Goal: Book appointment/travel/reservation

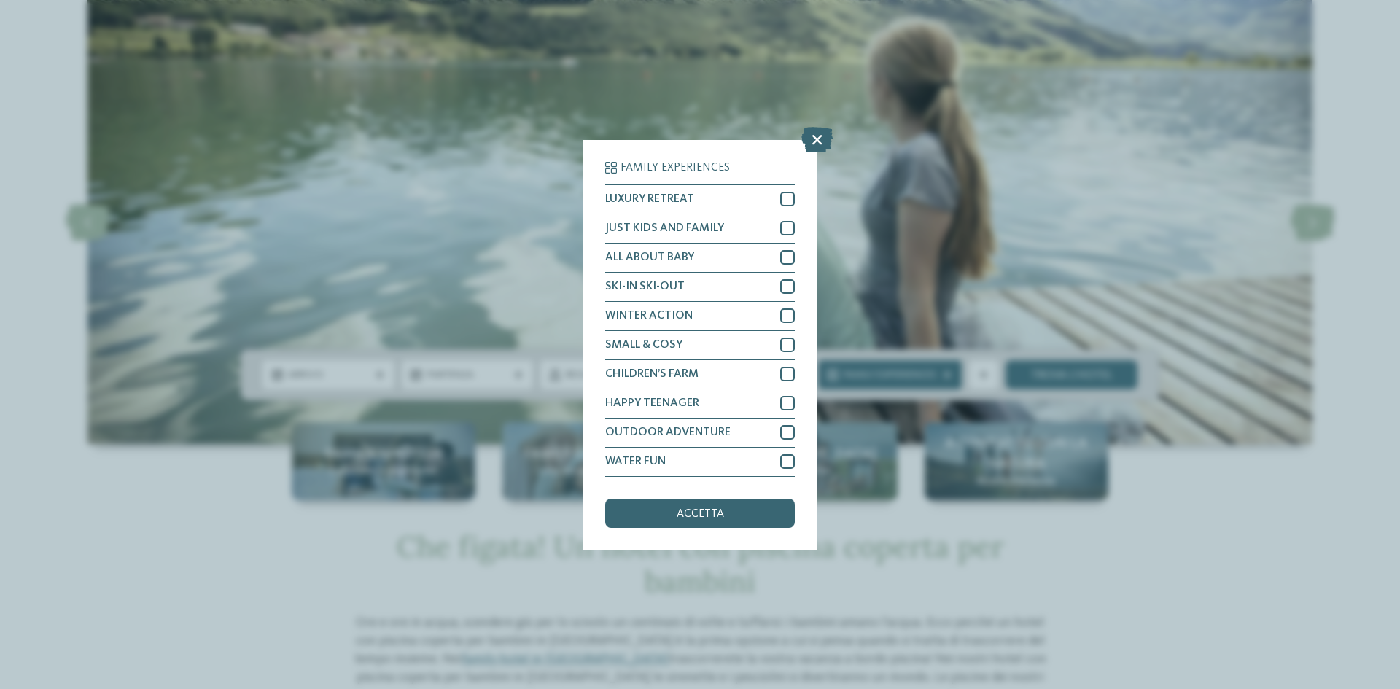
click at [924, 437] on div "Family Experiences LUXURY RETREAT JUST KIDS AND FAMILY" at bounding box center [700, 344] width 1400 height 689
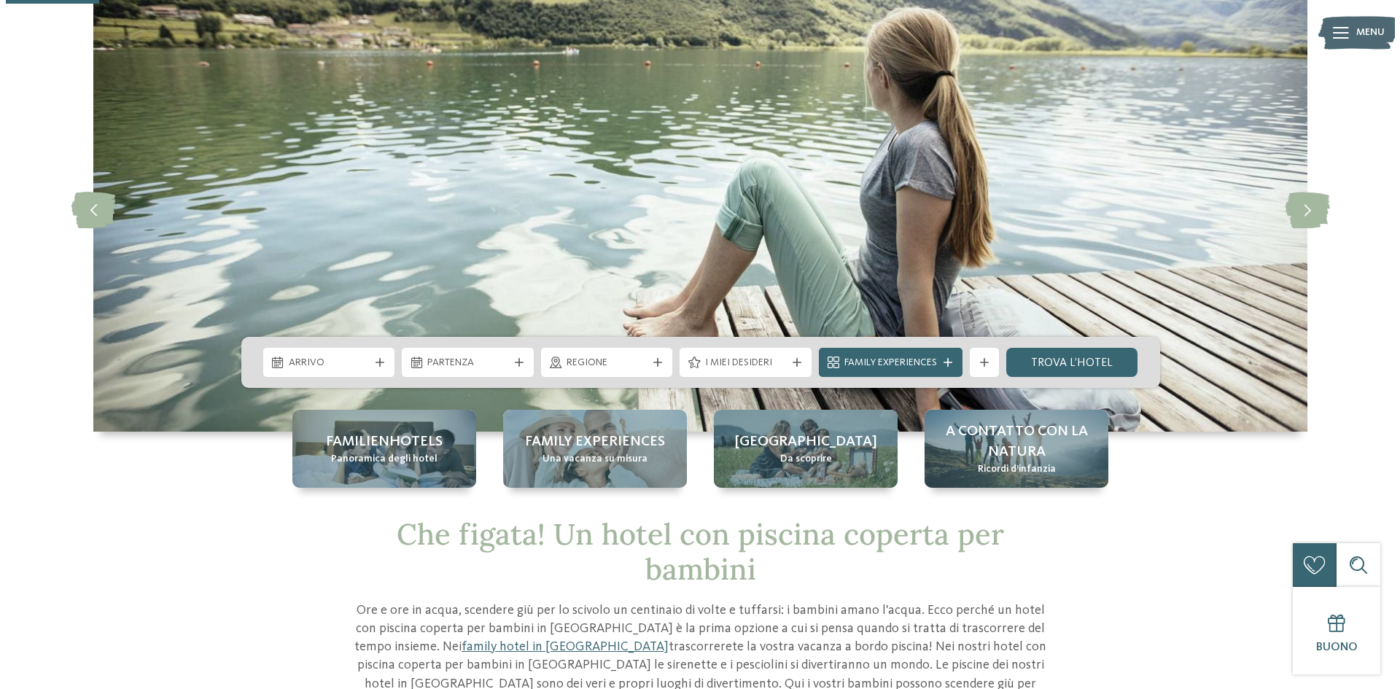
scroll to position [73, 0]
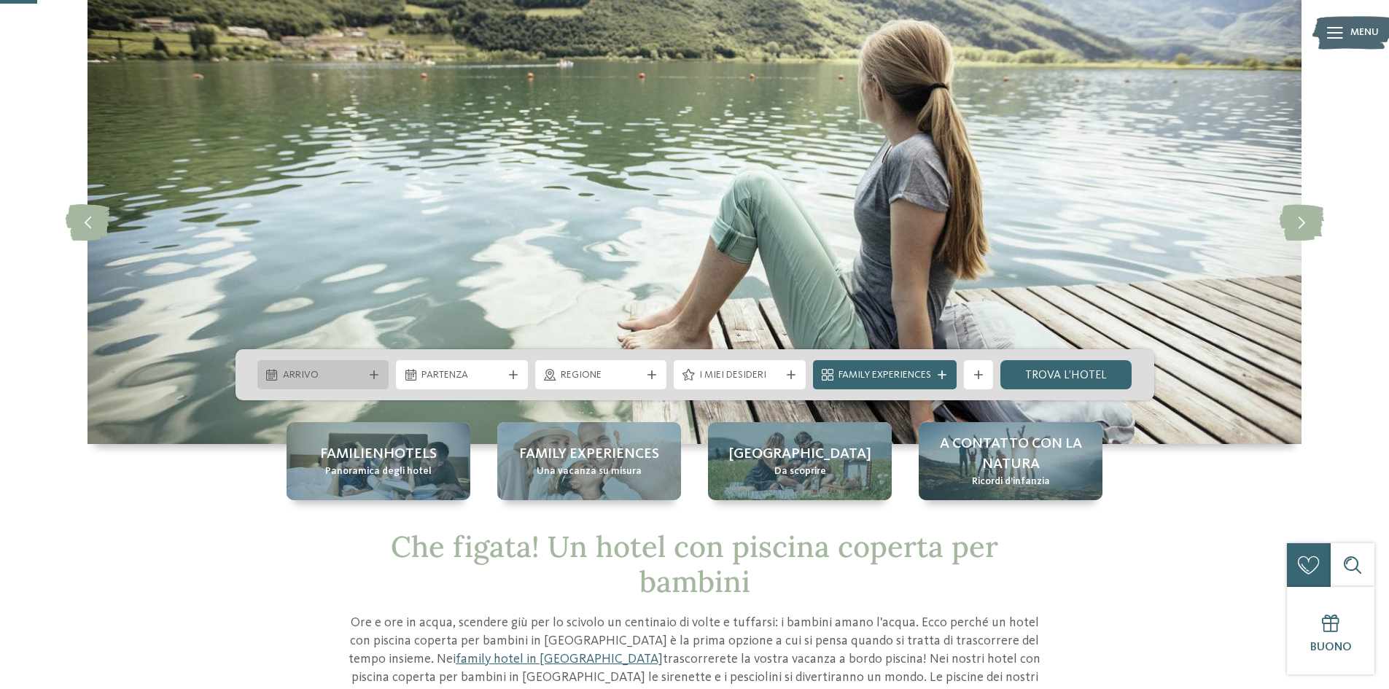
click at [352, 381] on span "Arrivo" at bounding box center [323, 375] width 81 height 15
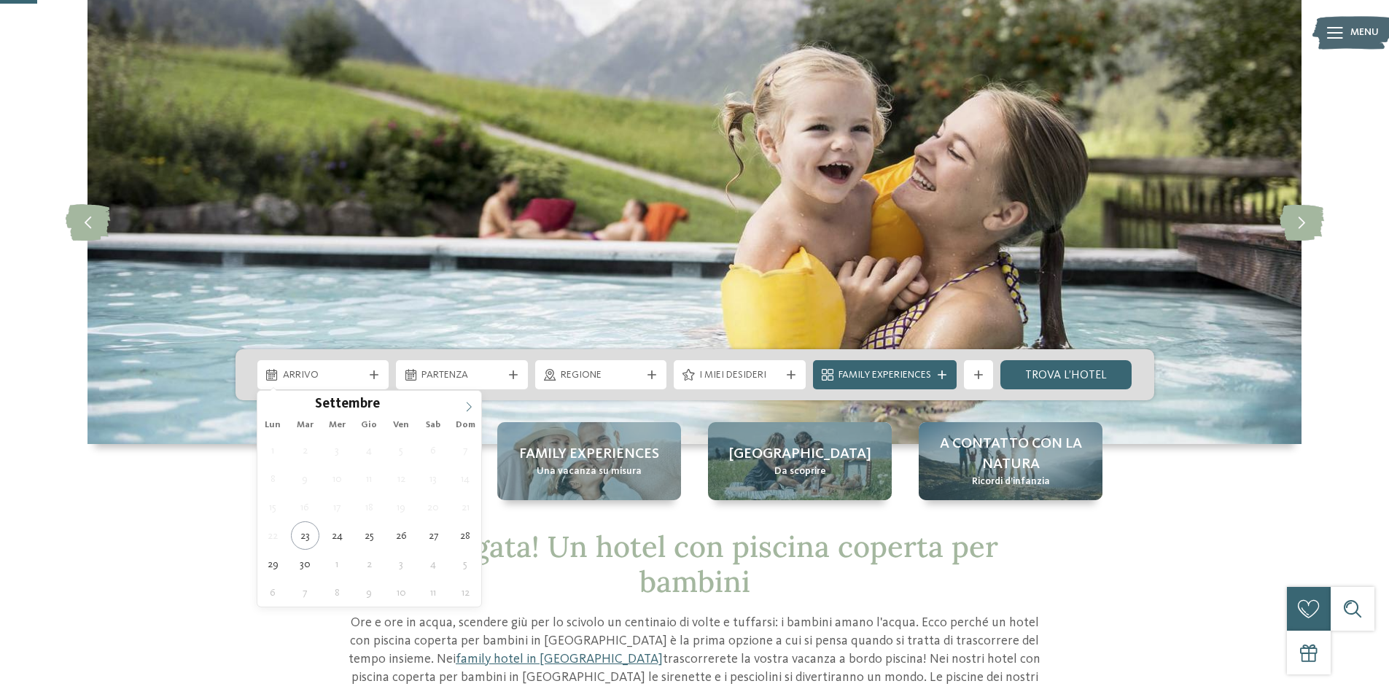
click at [461, 405] on span at bounding box center [468, 403] width 25 height 25
type div "10.10.2025"
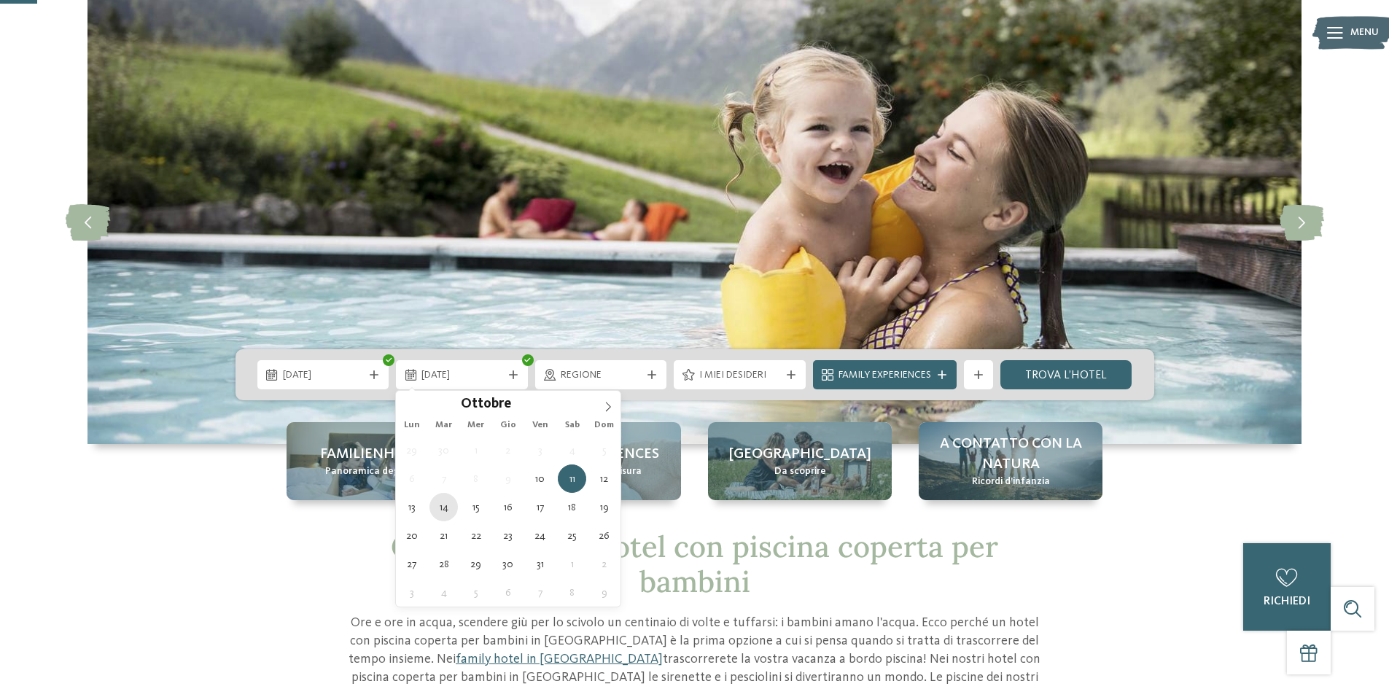
type div "14.10.2025"
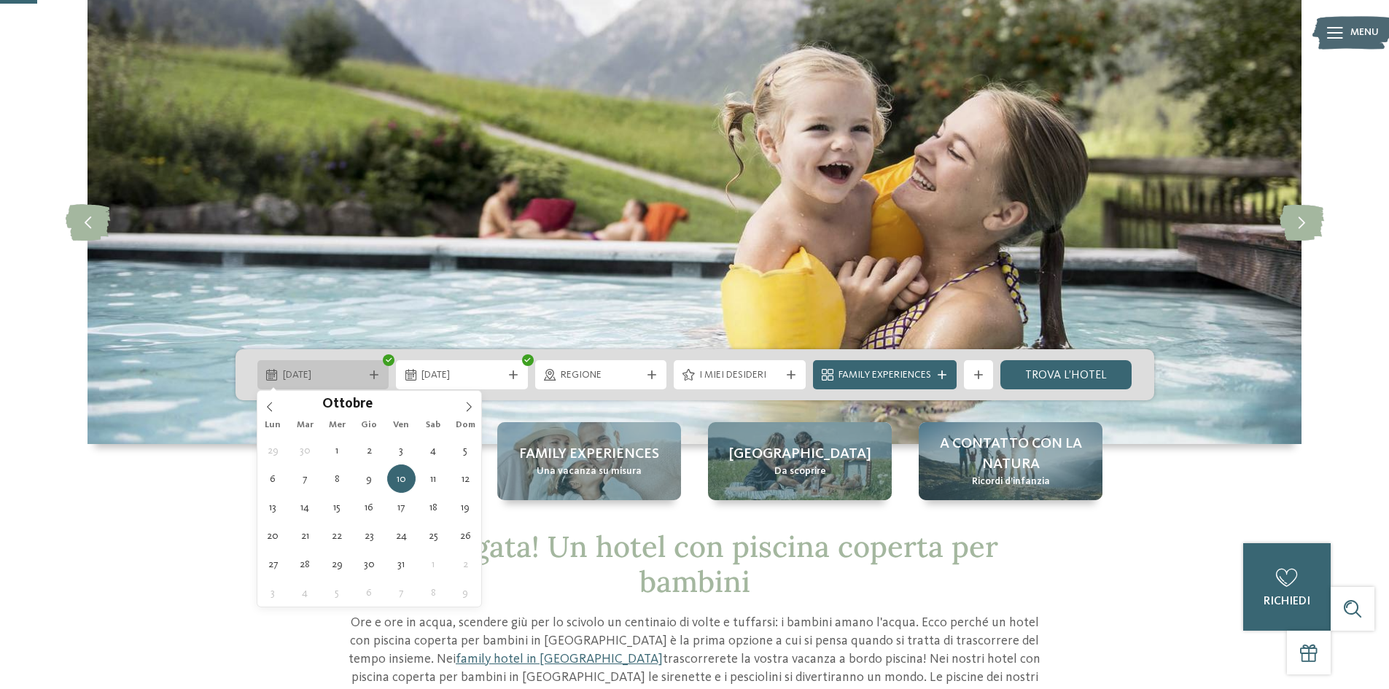
click at [343, 376] on span "10.10.2025" at bounding box center [323, 375] width 81 height 15
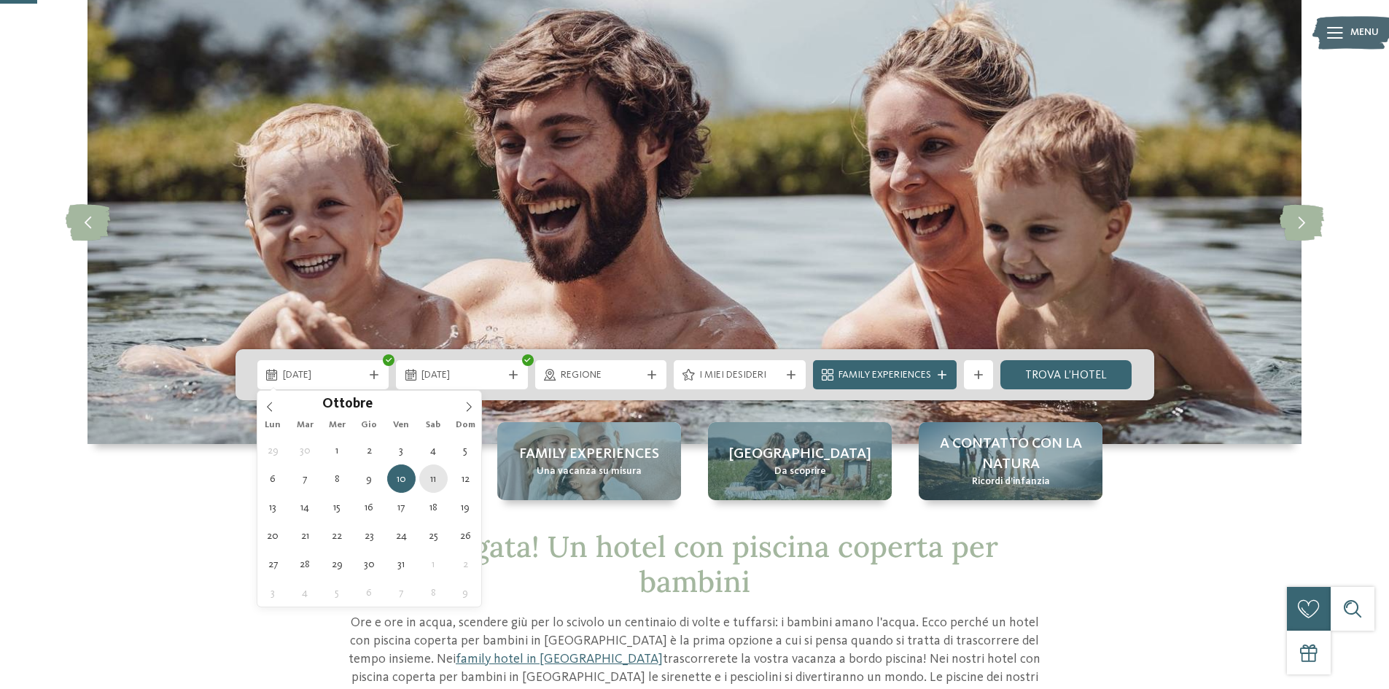
type div "11.10.2025"
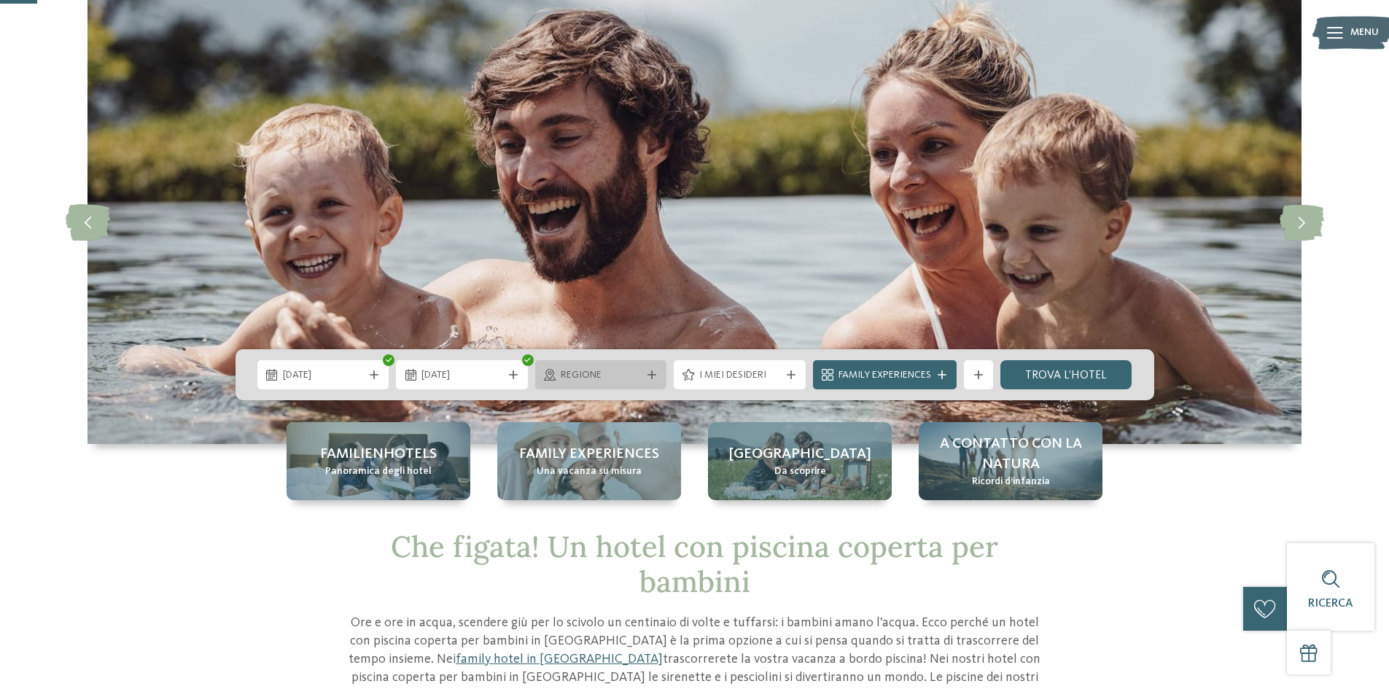
click at [599, 377] on span "Regione" at bounding box center [601, 375] width 81 height 15
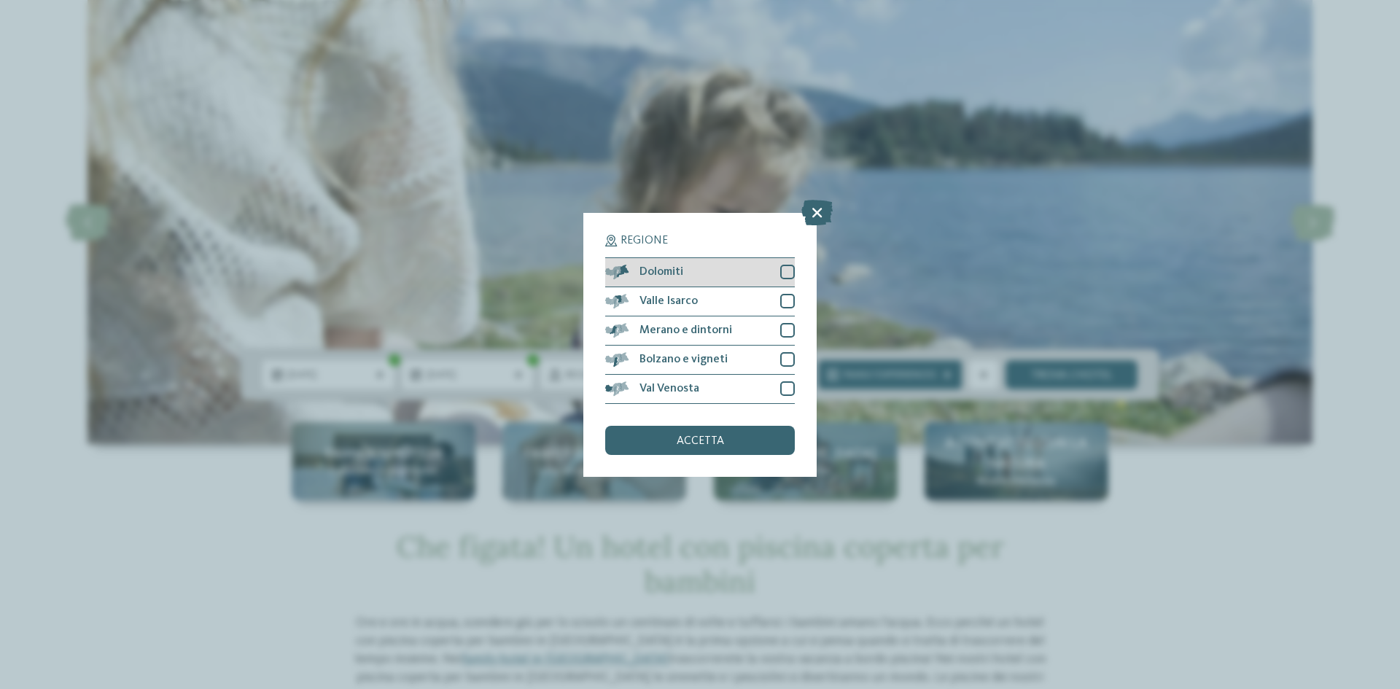
click at [779, 268] on div "Dolomiti" at bounding box center [700, 272] width 190 height 29
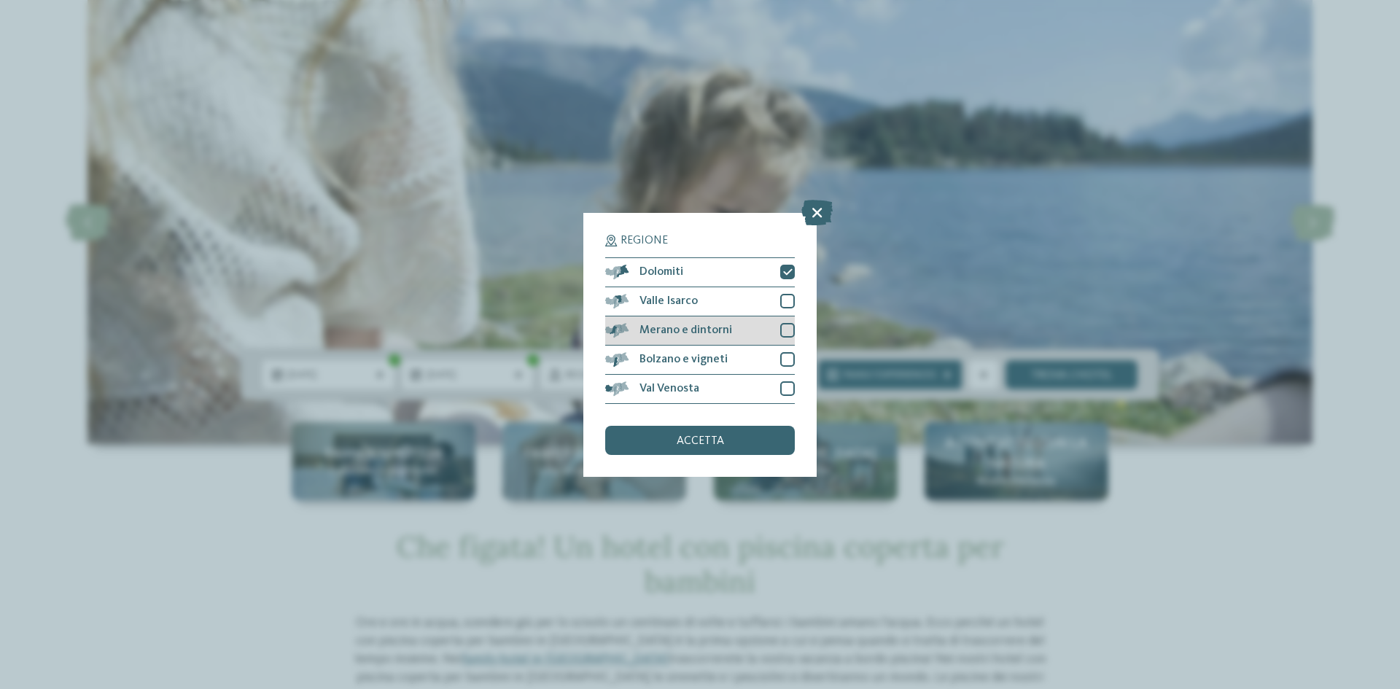
click at [787, 328] on div at bounding box center [787, 330] width 15 height 15
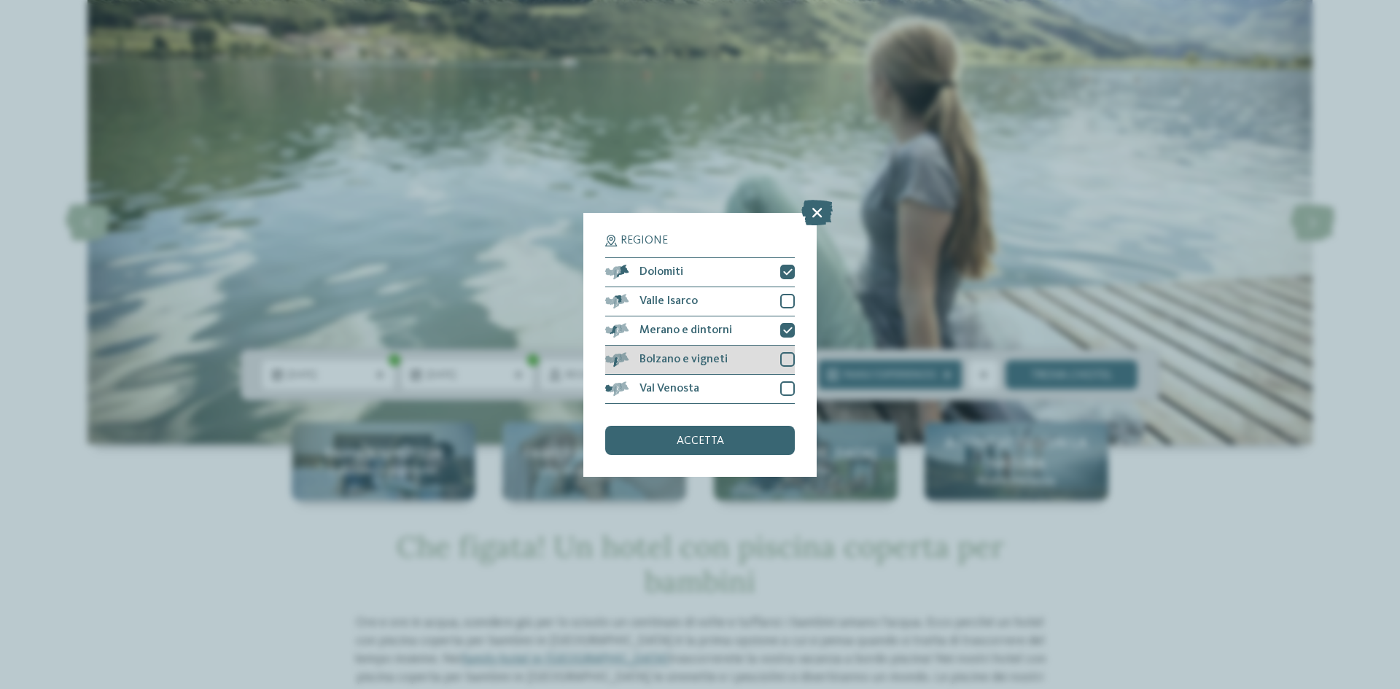
click at [788, 365] on div at bounding box center [787, 359] width 15 height 15
click at [740, 437] on div "accetta" at bounding box center [700, 440] width 190 height 29
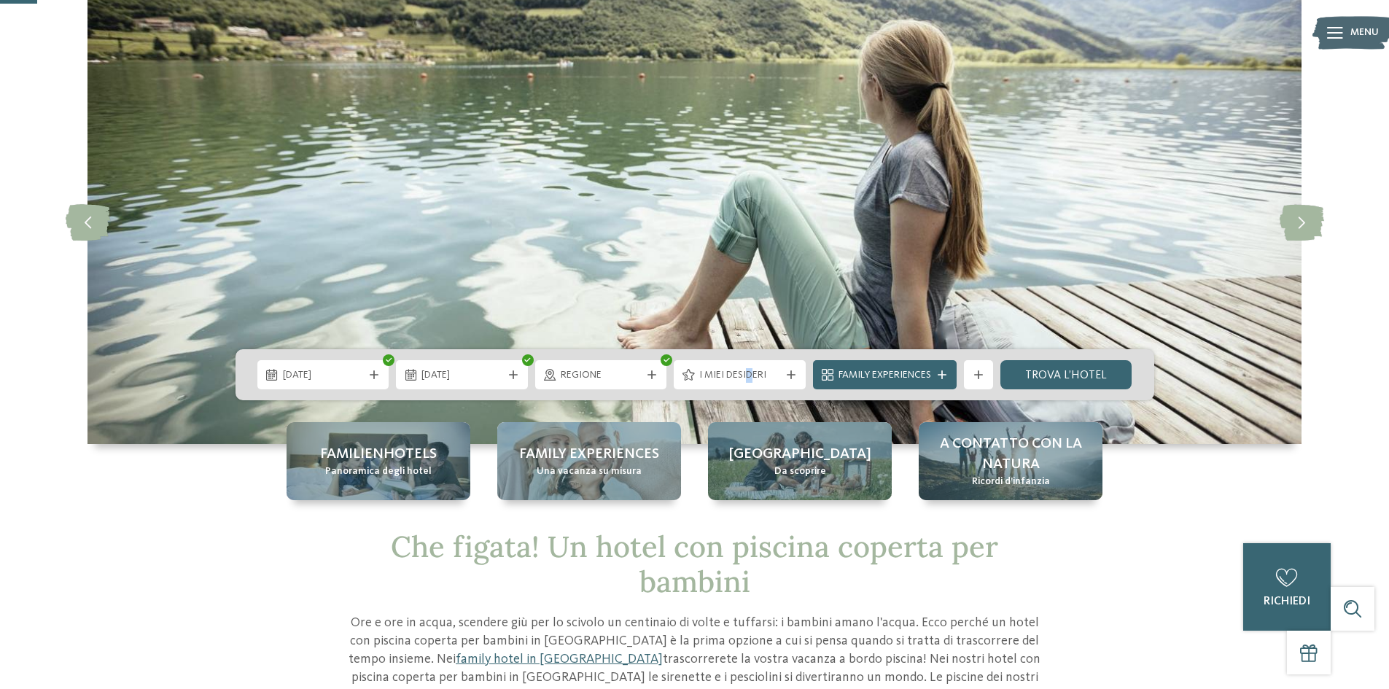
click at [749, 373] on span "I miei desideri" at bounding box center [739, 375] width 81 height 15
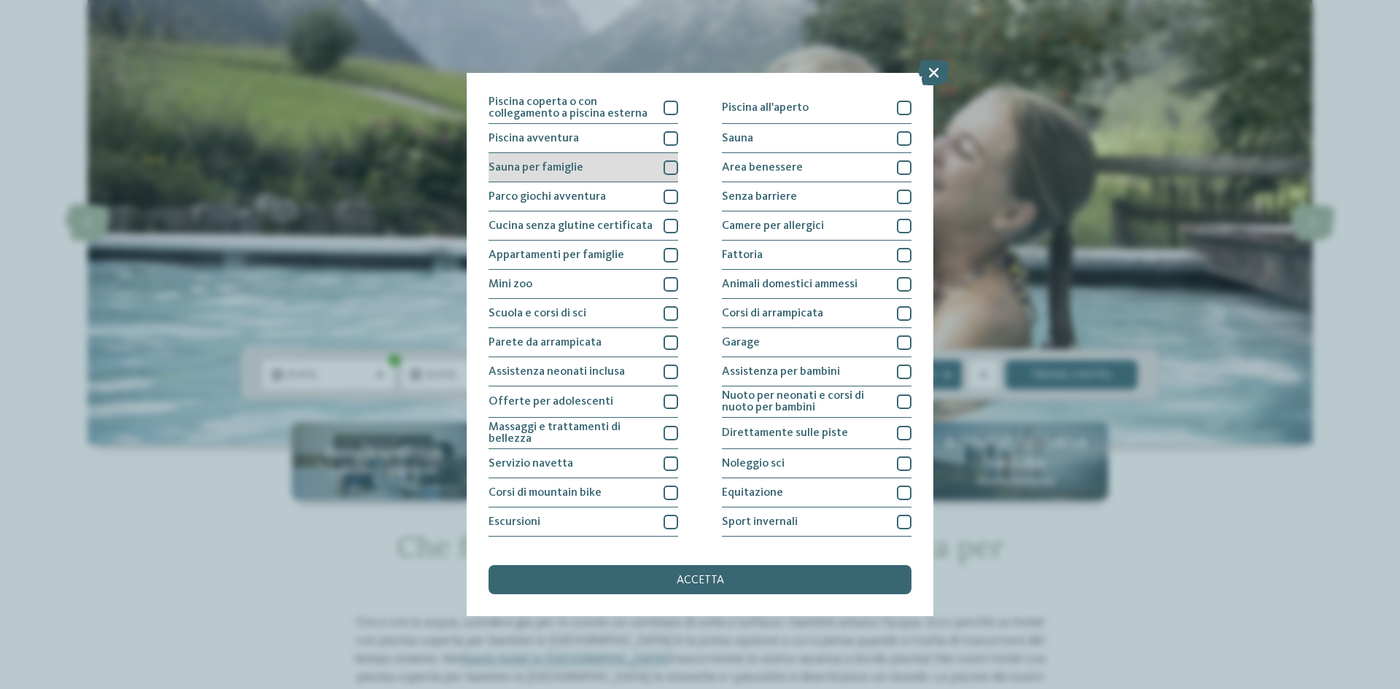
scroll to position [0, 0]
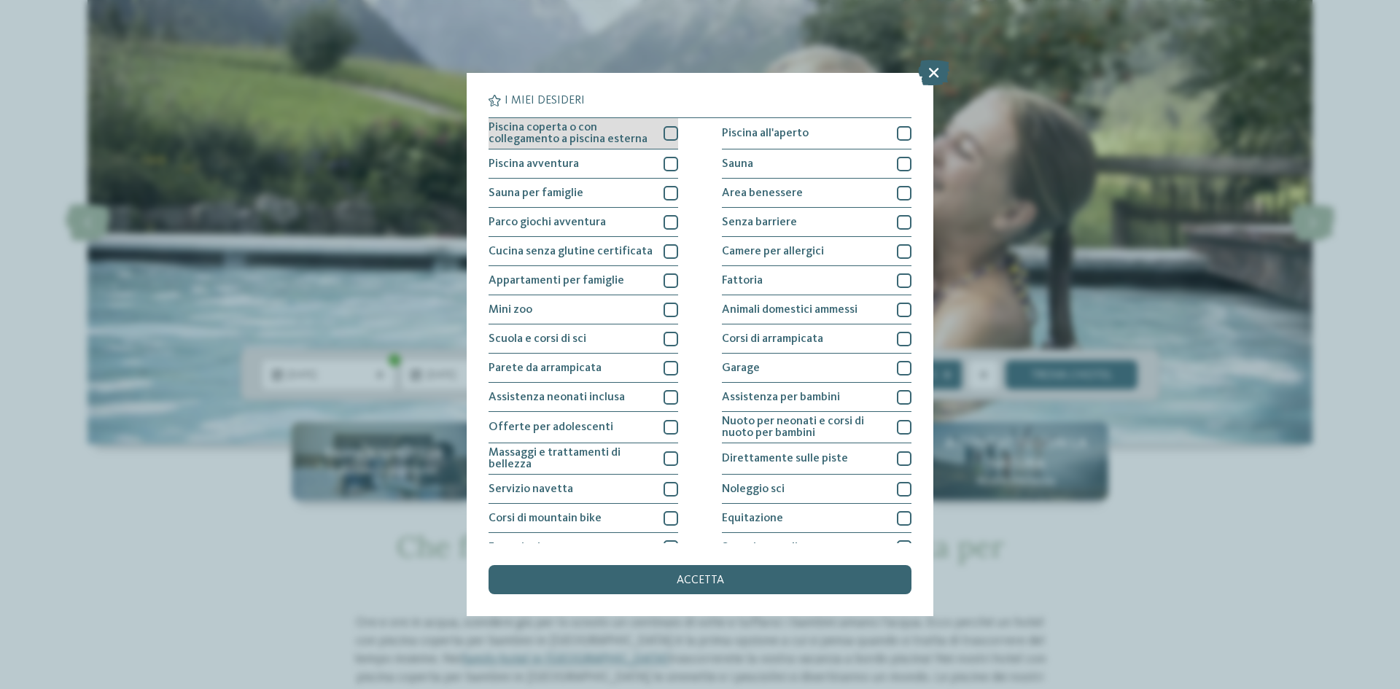
click at [668, 133] on div at bounding box center [670, 133] width 15 height 15
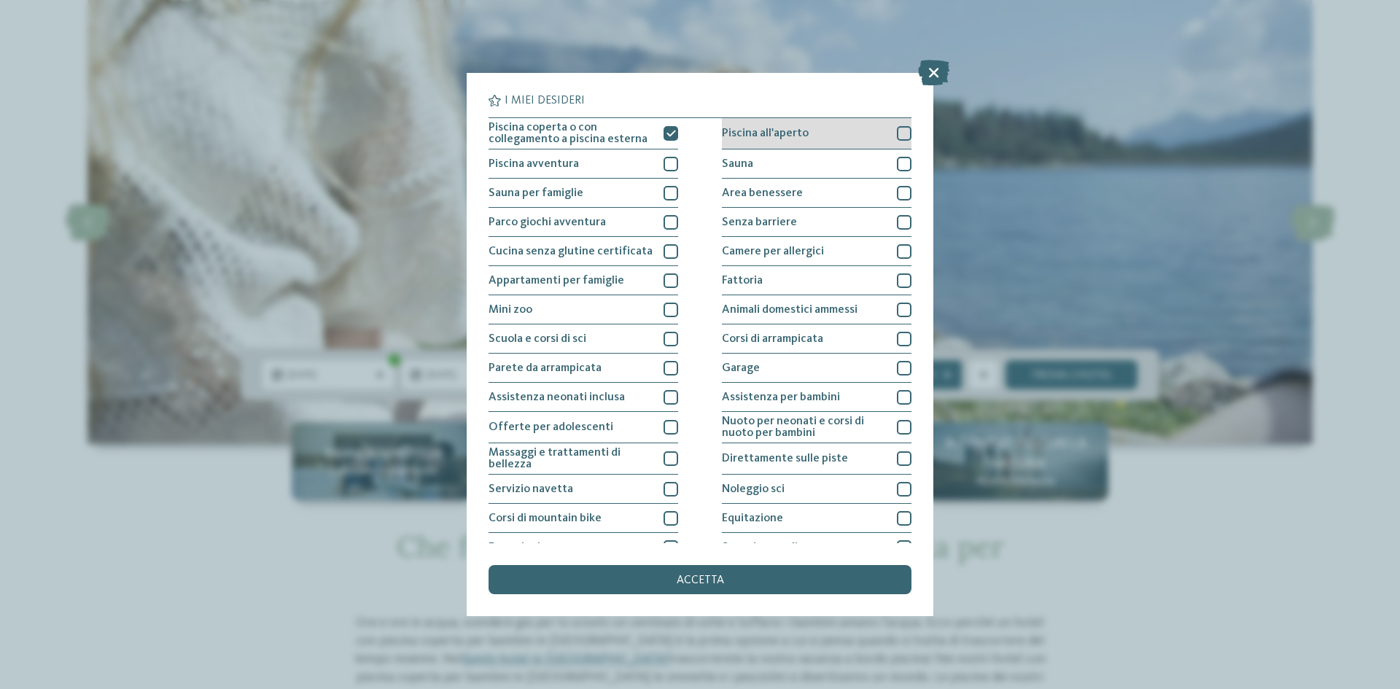
click at [897, 131] on div at bounding box center [904, 133] width 15 height 15
click at [897, 190] on div at bounding box center [904, 193] width 15 height 15
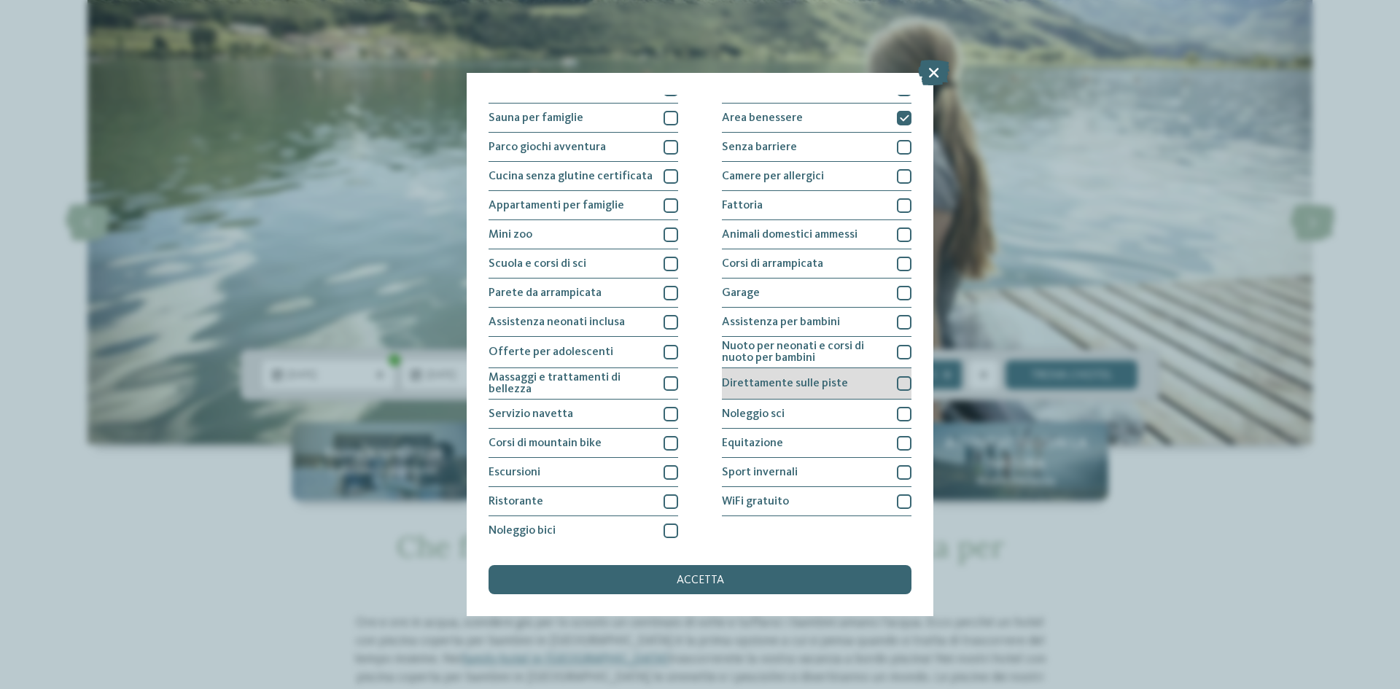
scroll to position [77, 0]
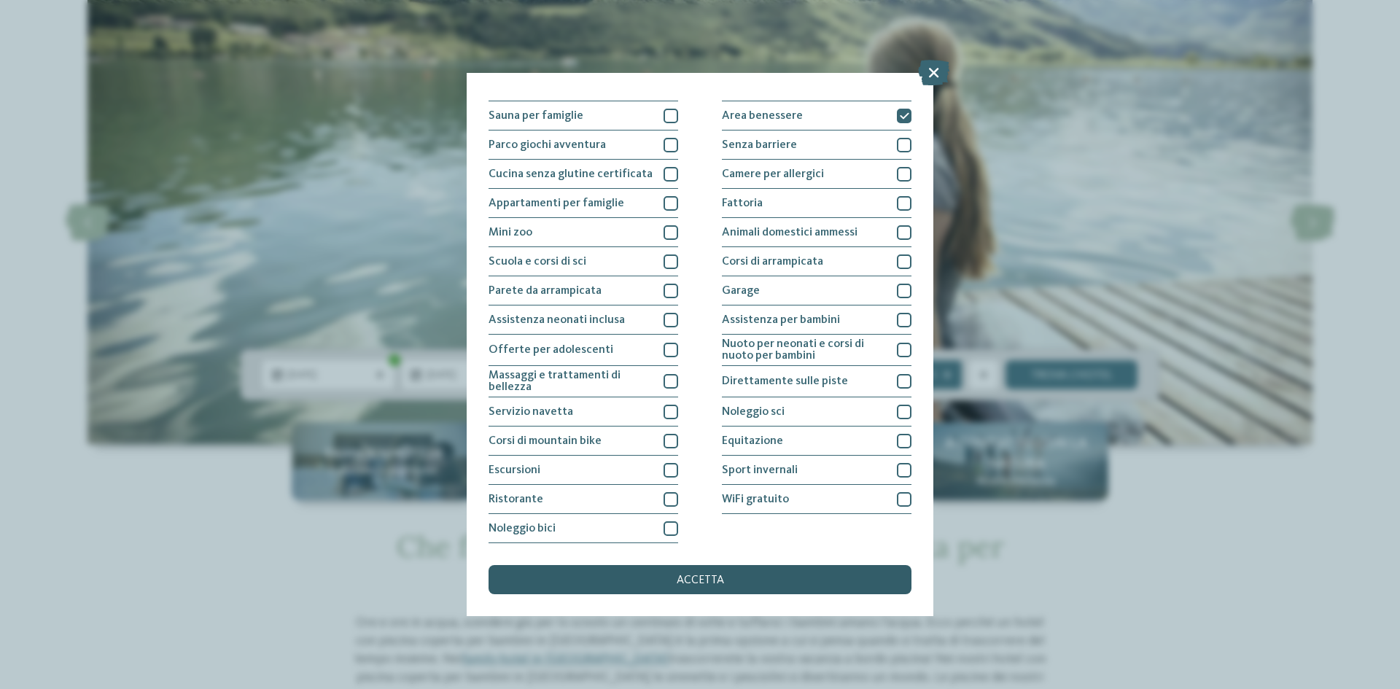
click at [735, 572] on div "accetta" at bounding box center [699, 579] width 423 height 29
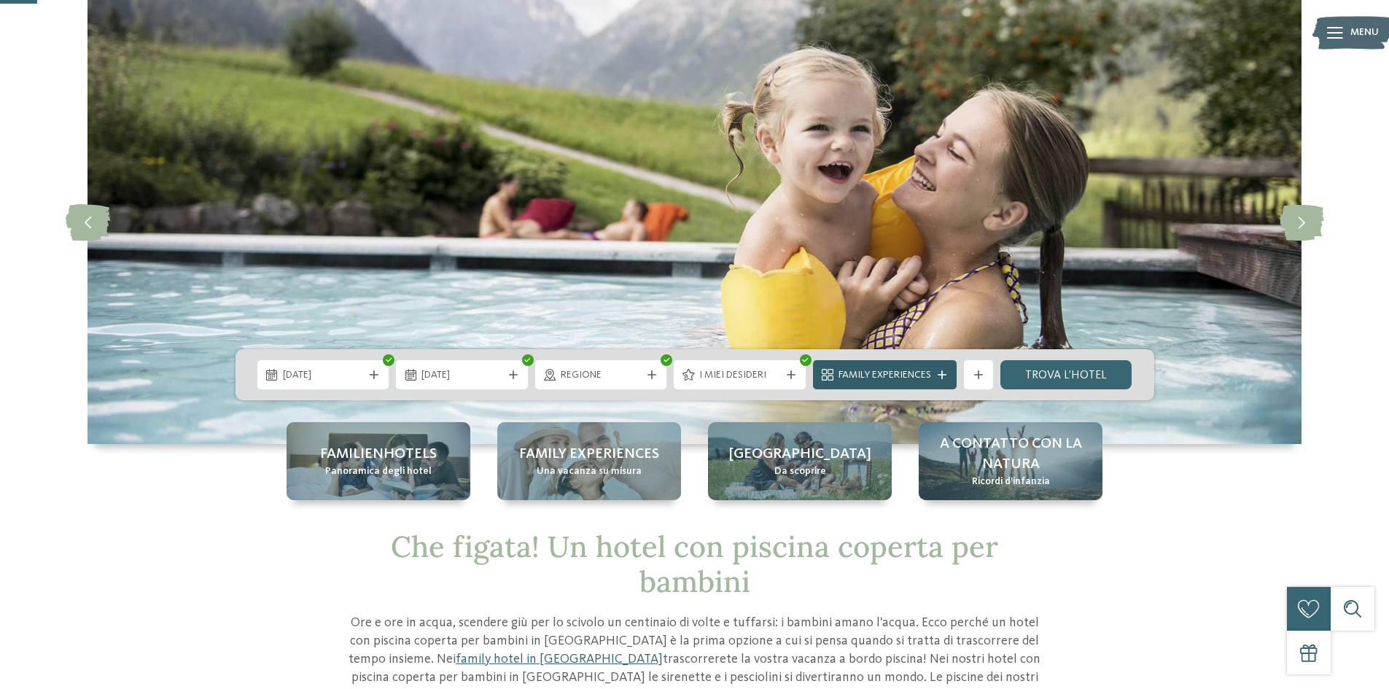
click at [939, 379] on div "Family Experiences" at bounding box center [885, 374] width 144 height 29
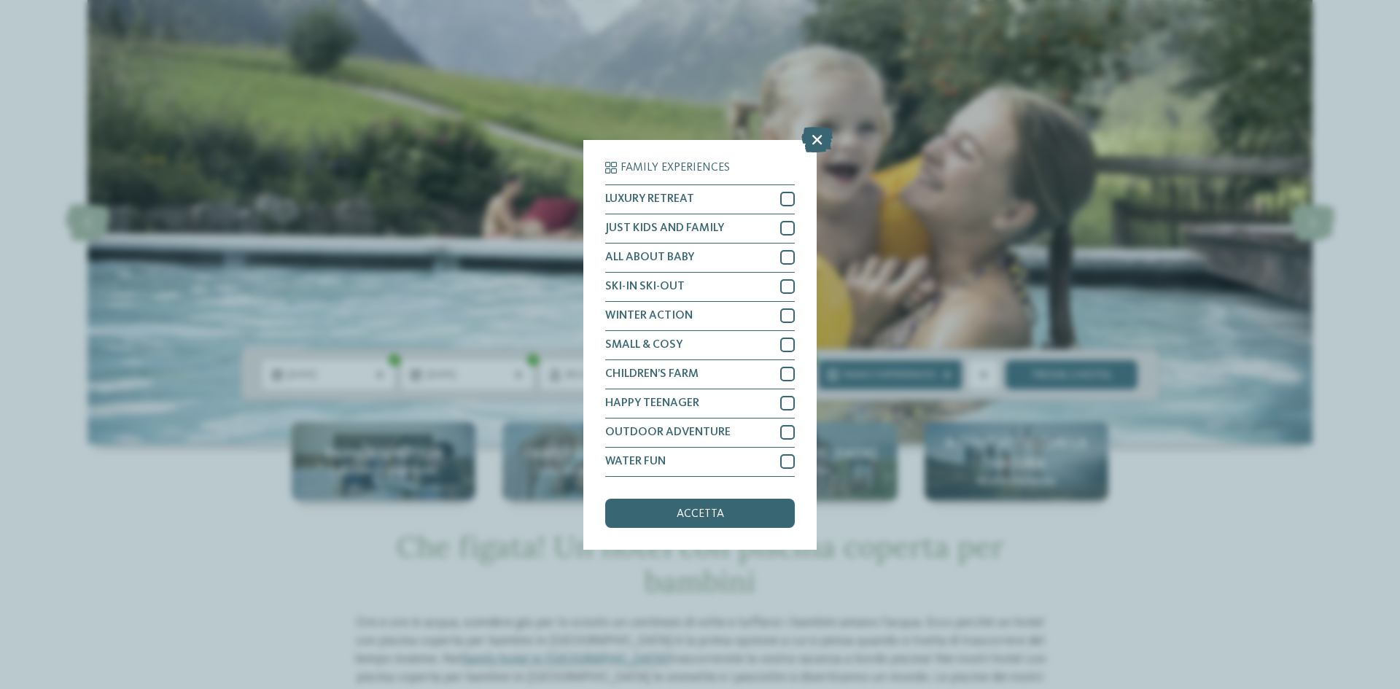
click at [896, 458] on div "Family Experiences LUXURY RETREAT JUST KIDS AND FAMILY" at bounding box center [700, 344] width 1400 height 689
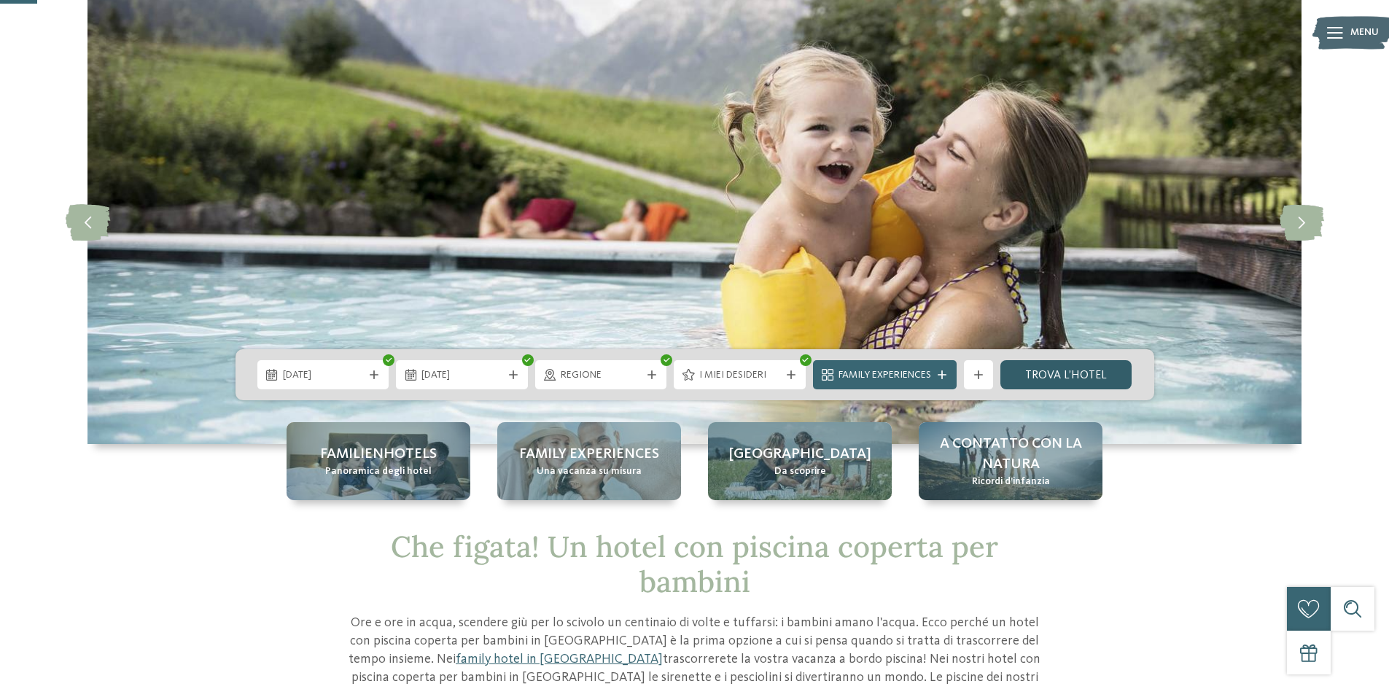
click at [1065, 373] on link "trova l’hotel" at bounding box center [1066, 374] width 132 height 29
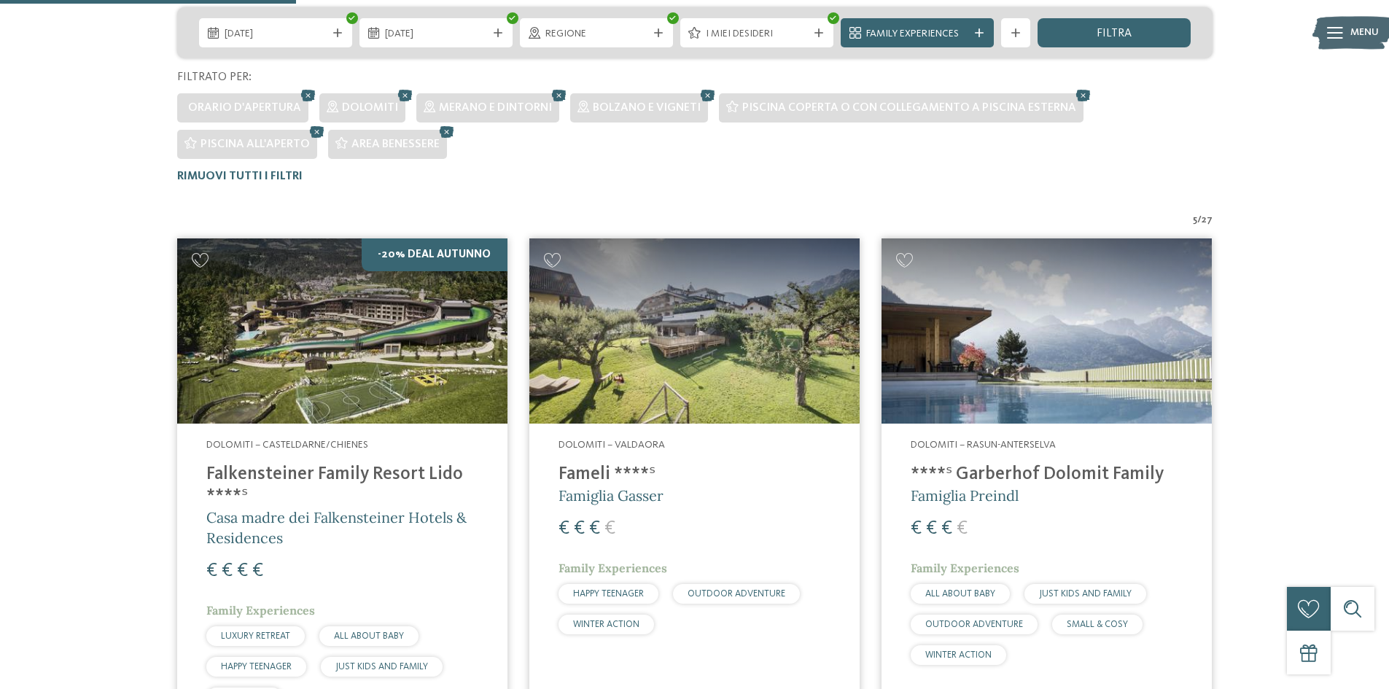
scroll to position [369, 0]
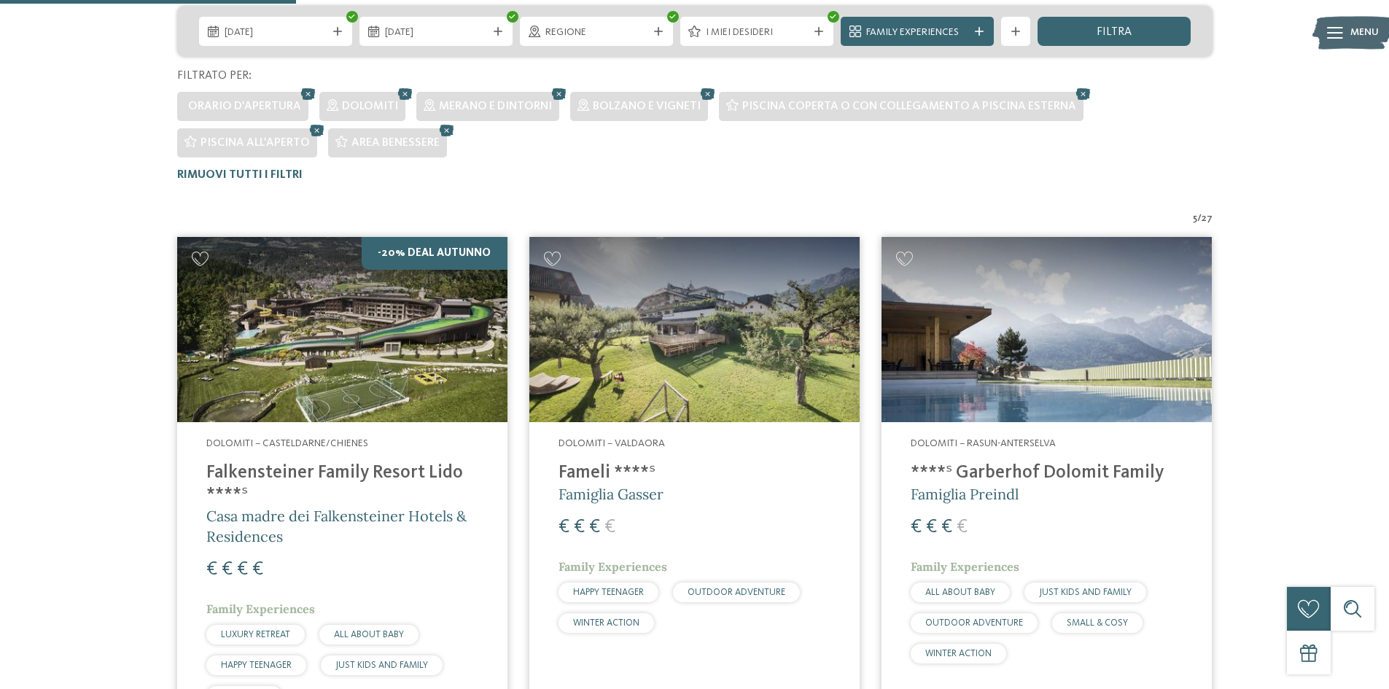
click at [316, 378] on img at bounding box center [342, 330] width 330 height 186
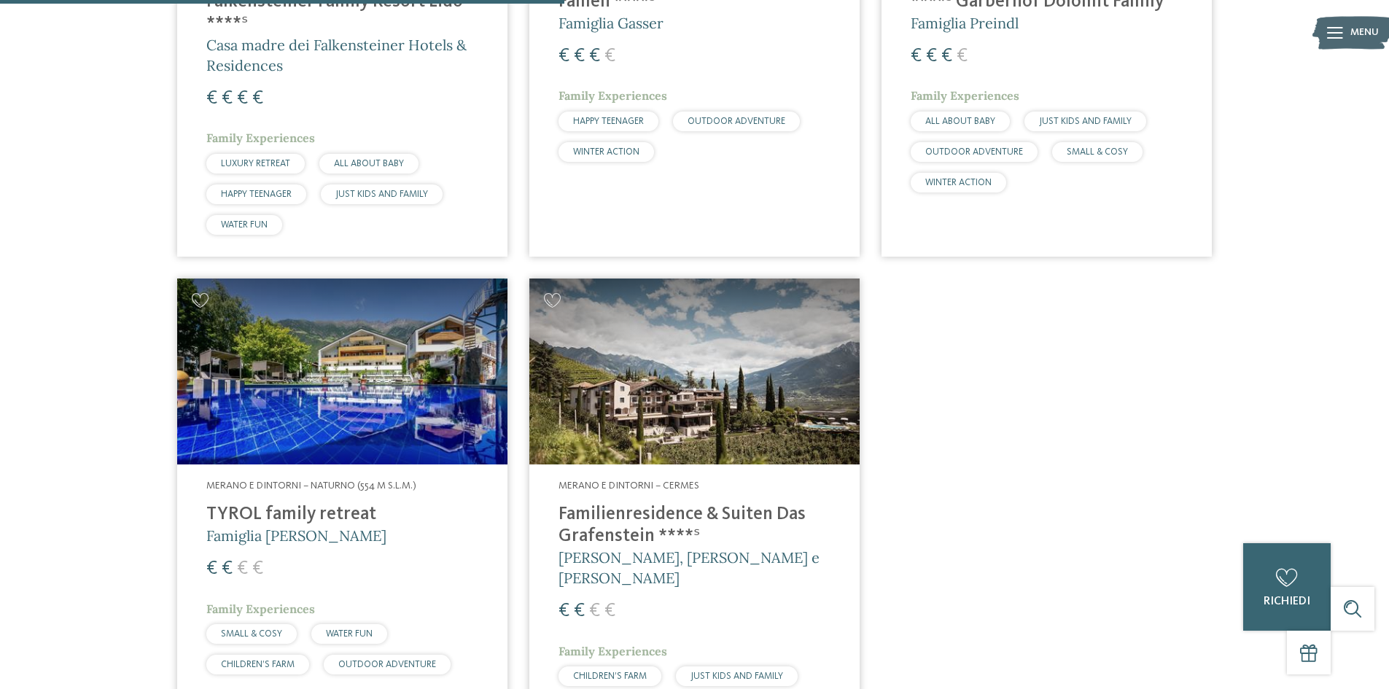
scroll to position [952, 0]
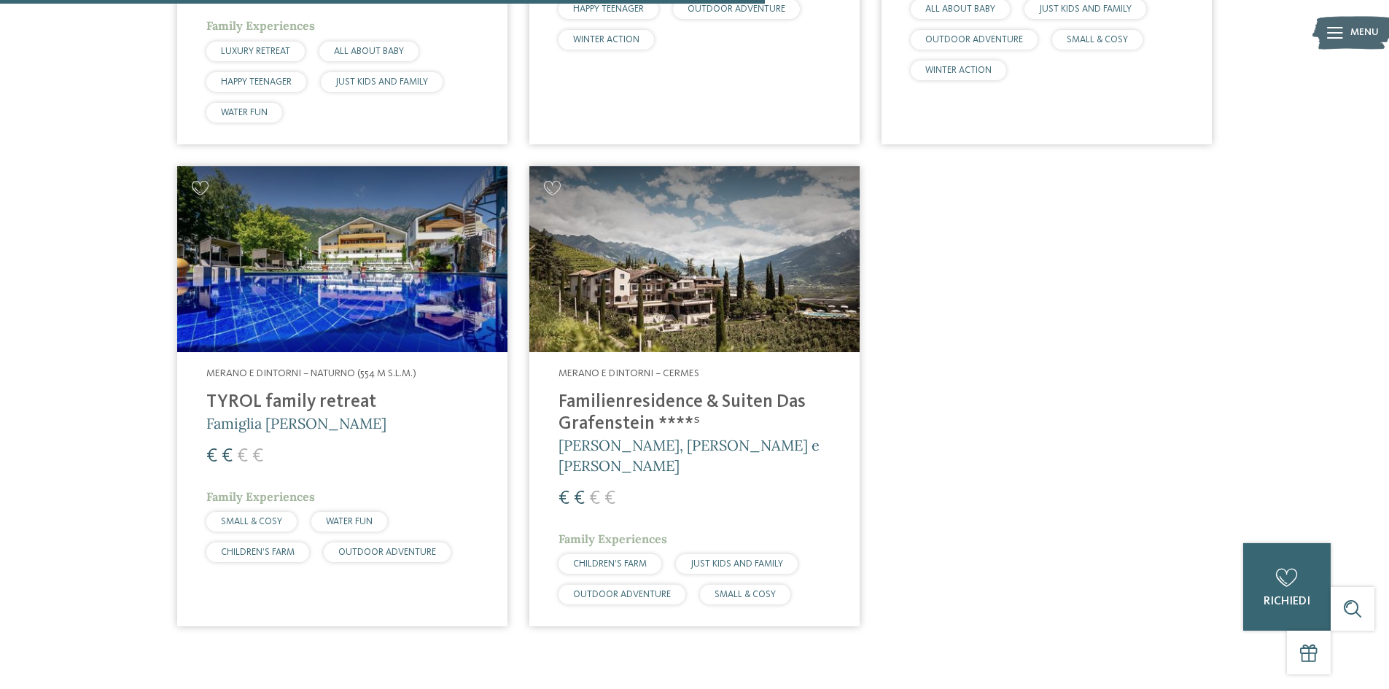
click at [318, 315] on img at bounding box center [342, 259] width 330 height 186
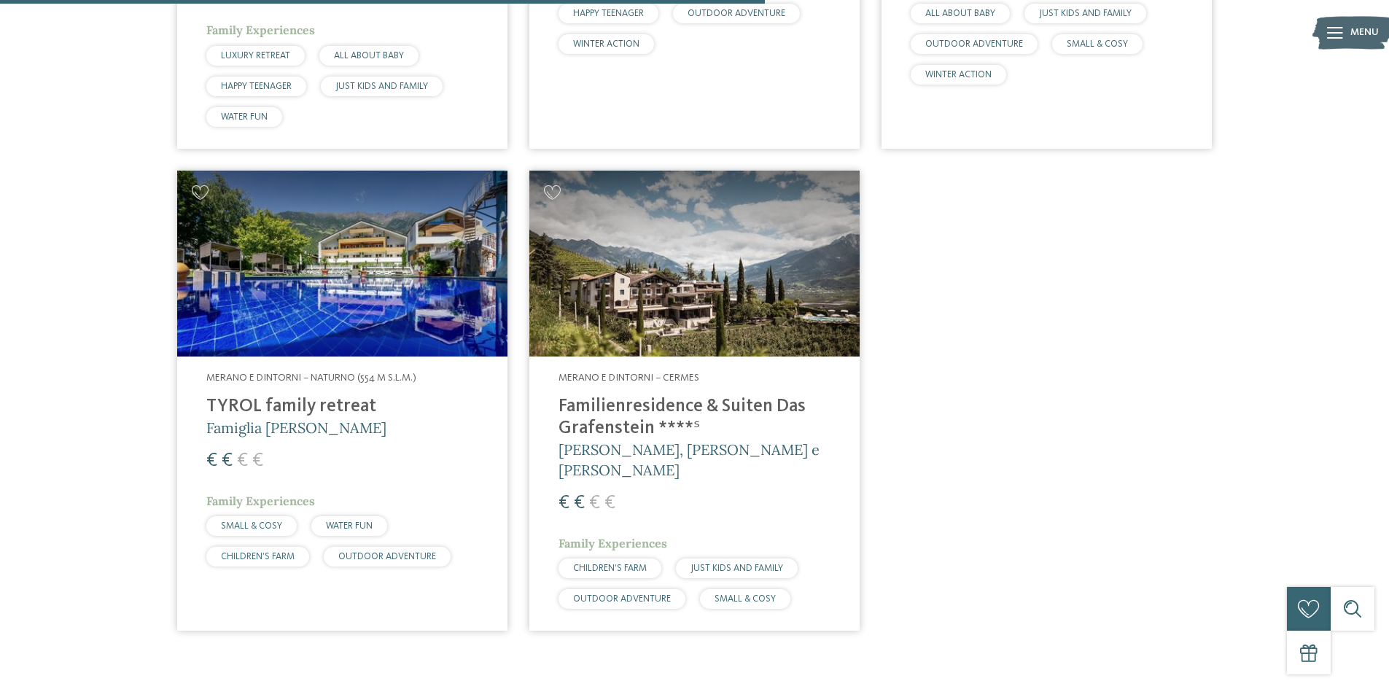
scroll to position [879, 0]
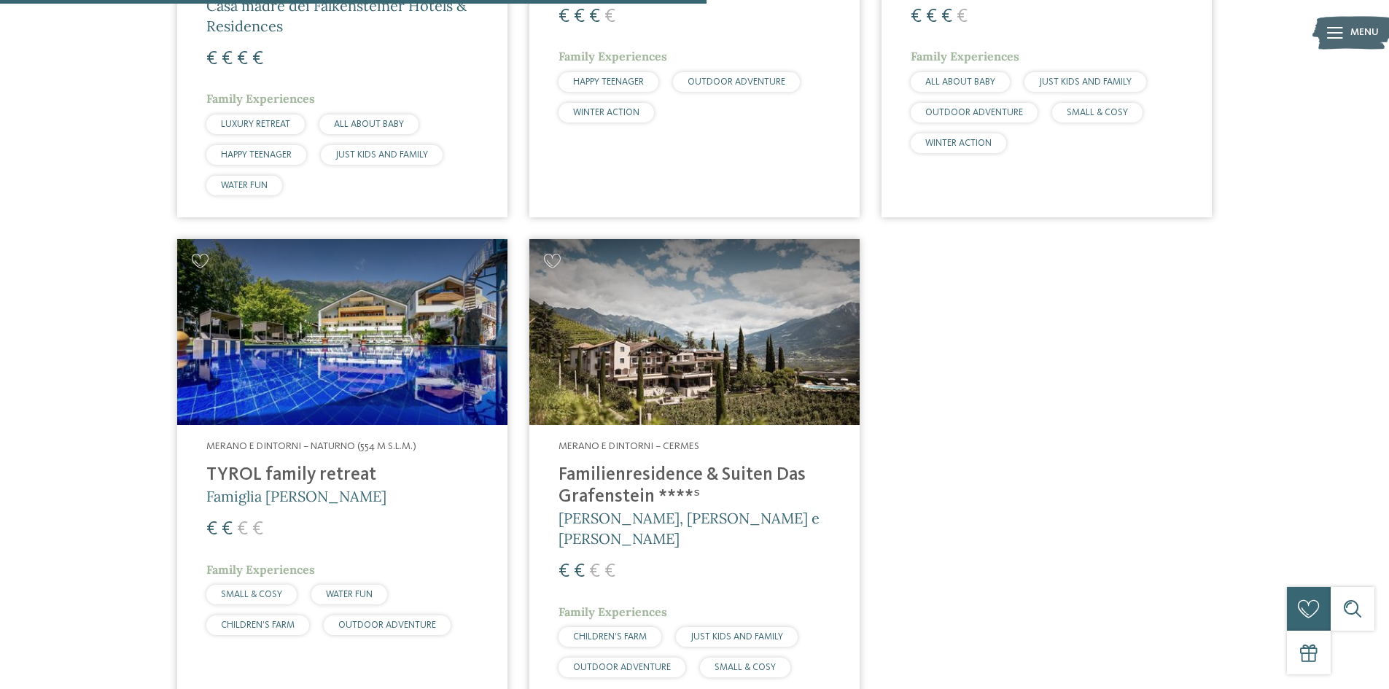
click at [771, 373] on img at bounding box center [694, 332] width 330 height 186
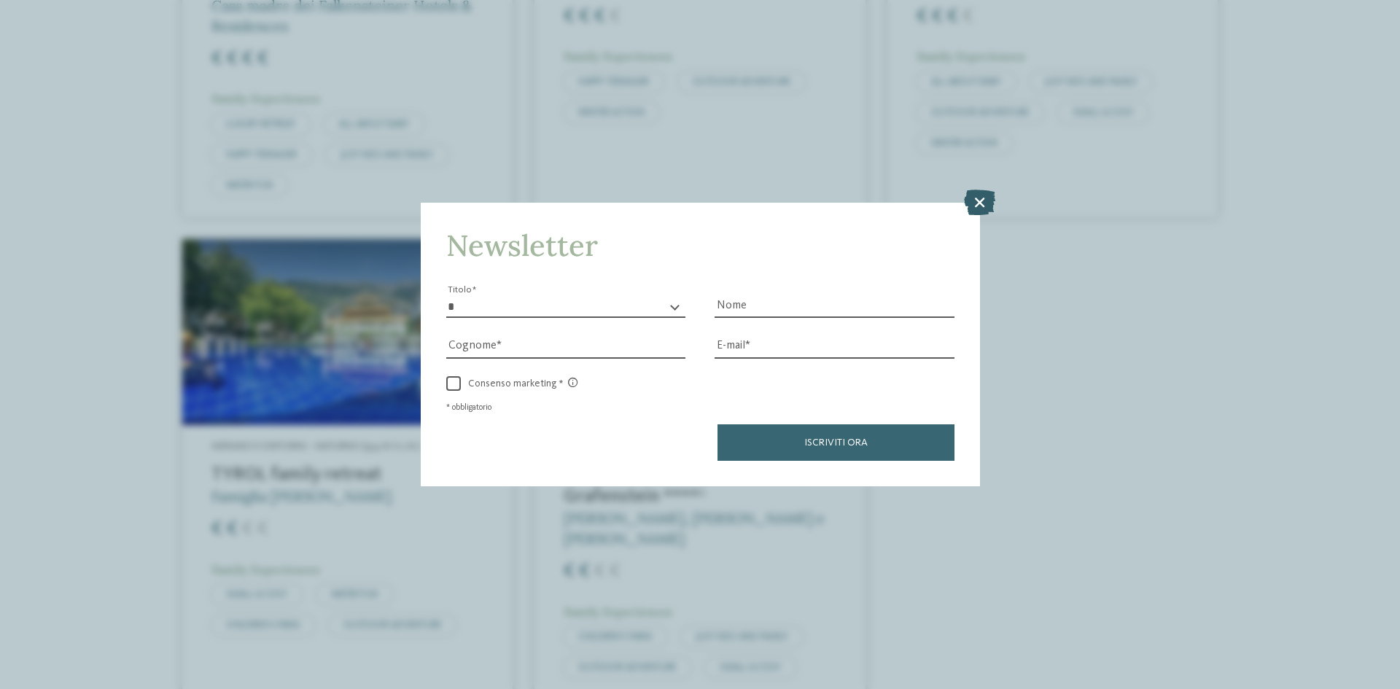
click at [978, 191] on icon at bounding box center [979, 203] width 31 height 26
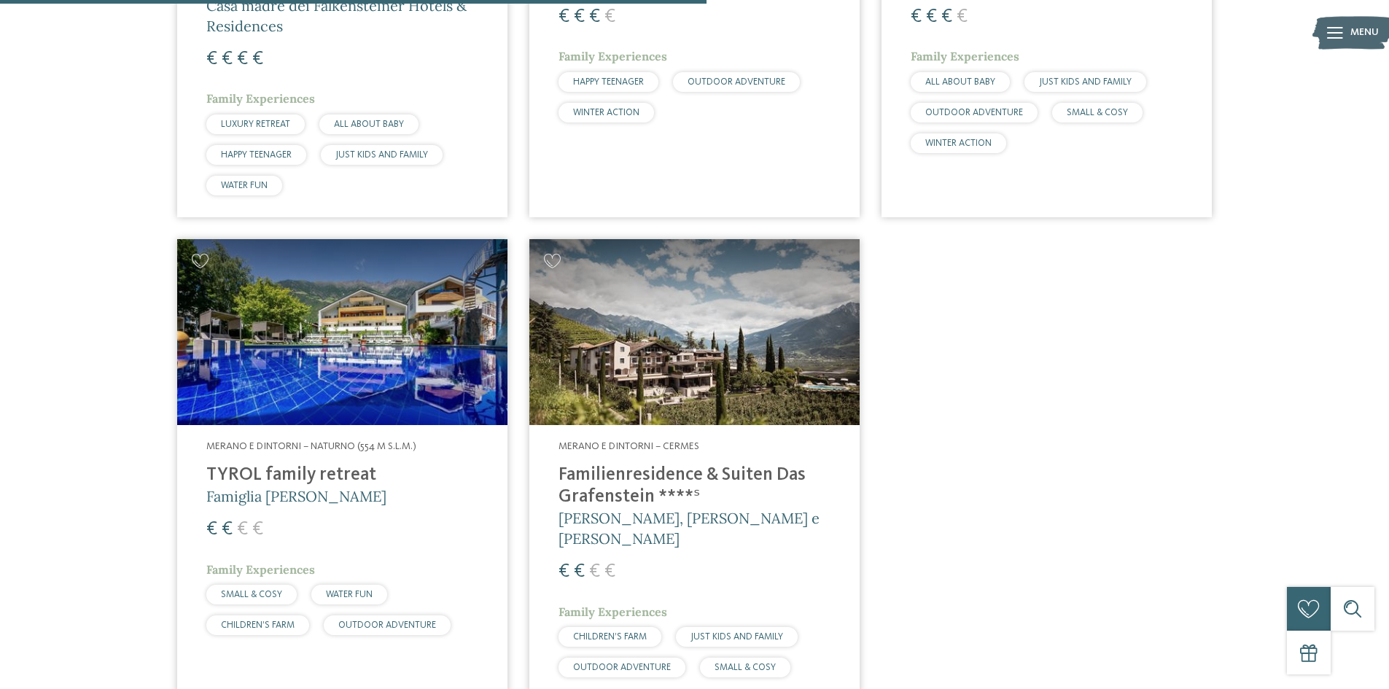
click at [738, 332] on img at bounding box center [694, 332] width 330 height 186
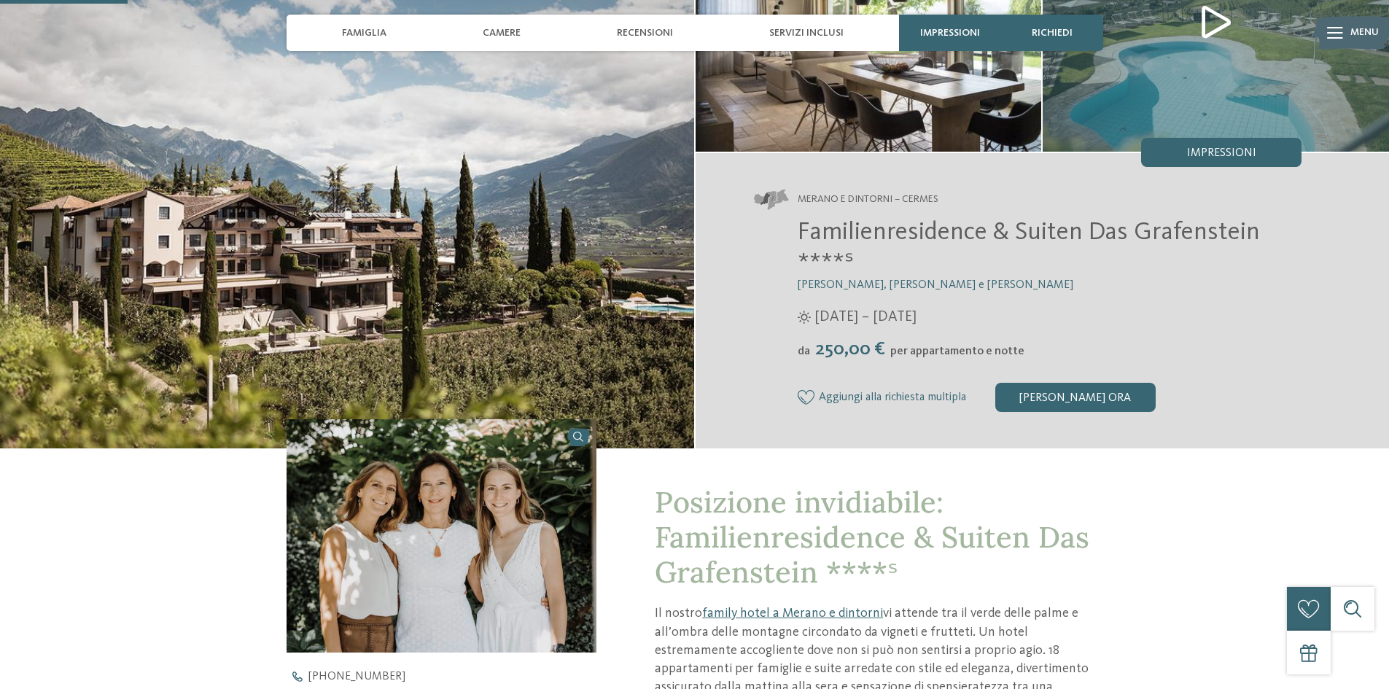
scroll to position [437, 0]
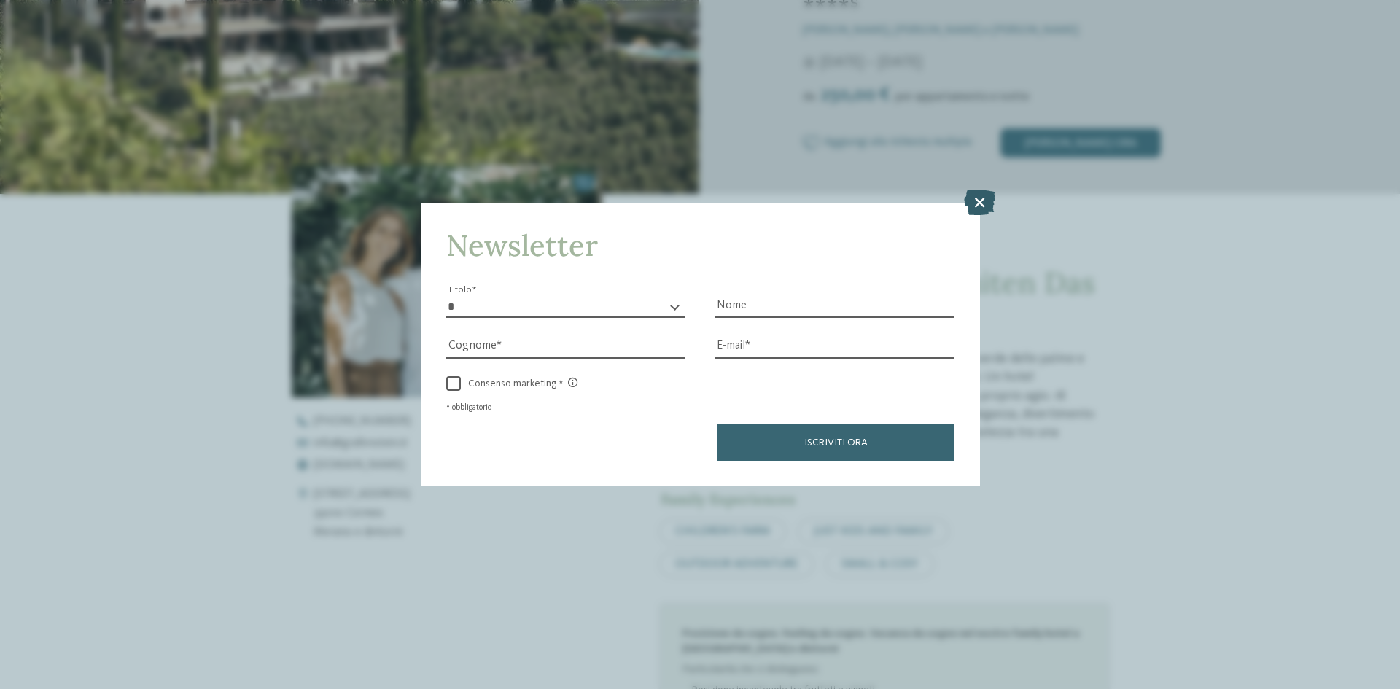
click at [975, 203] on icon at bounding box center [979, 203] width 31 height 26
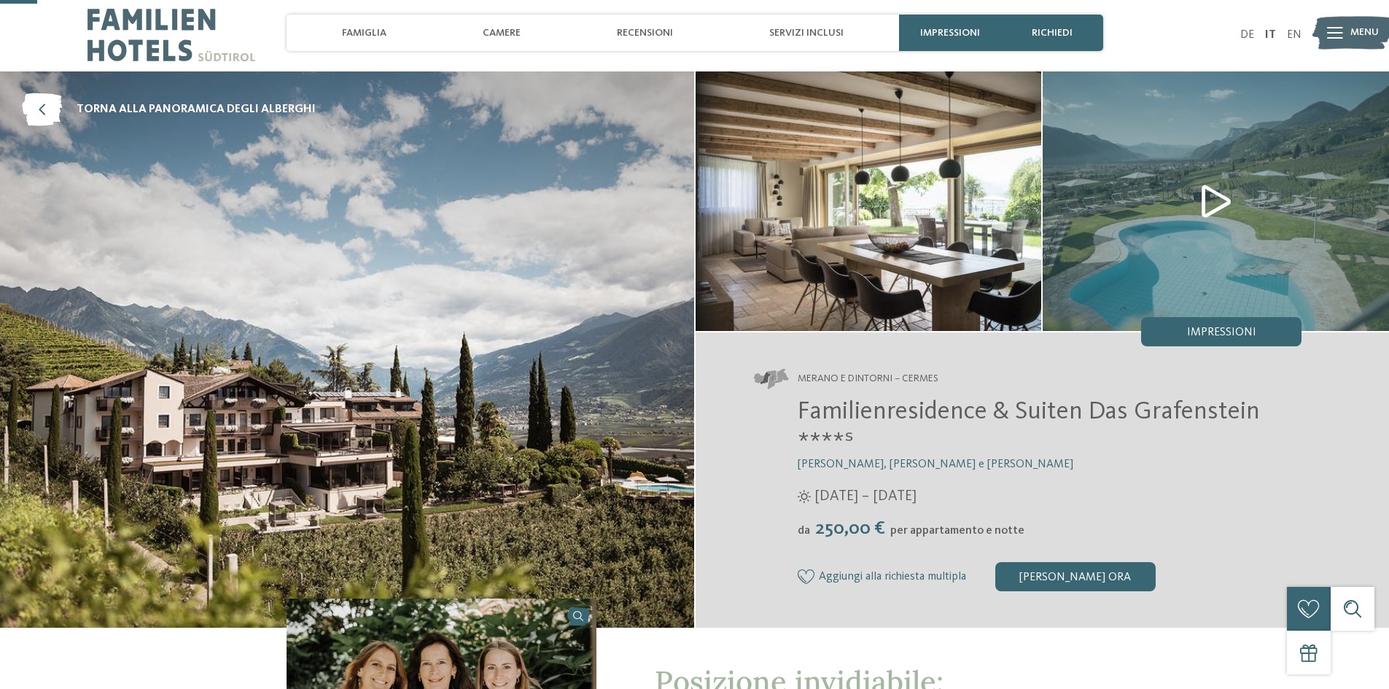
scroll to position [0, 0]
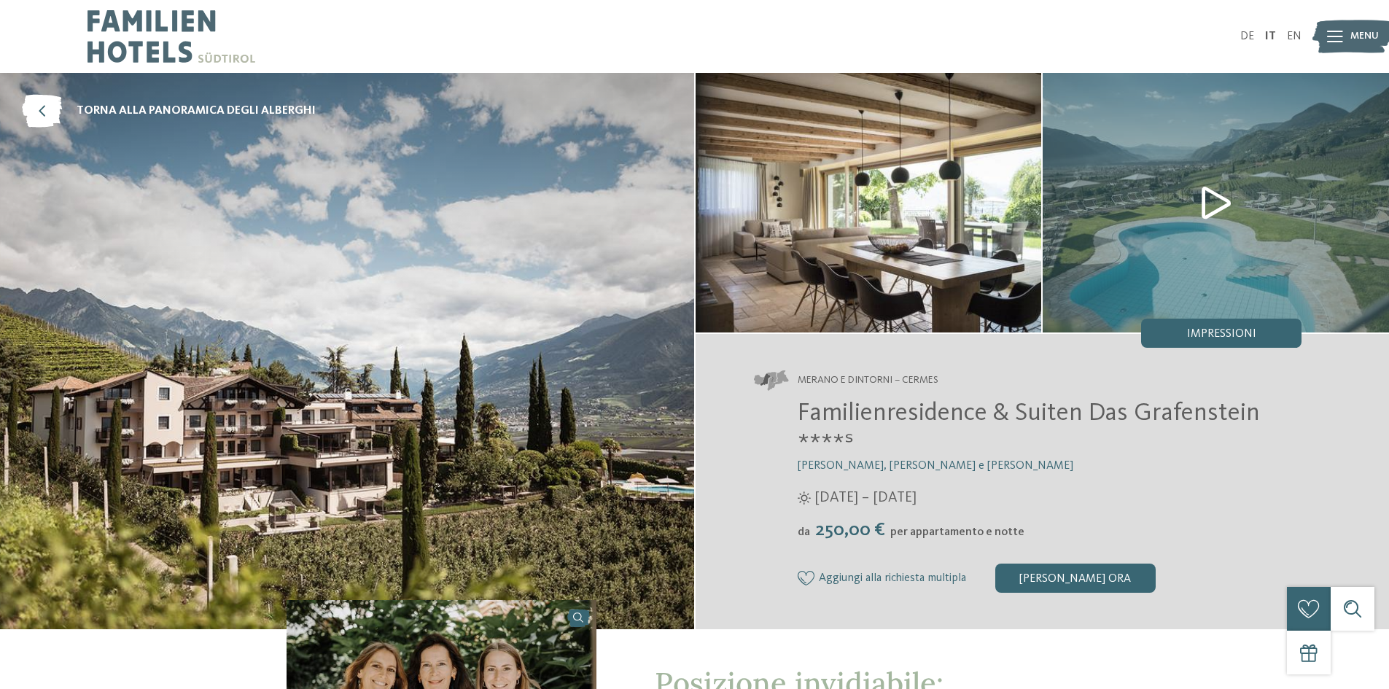
click at [1209, 208] on img at bounding box center [1215, 203] width 346 height 260
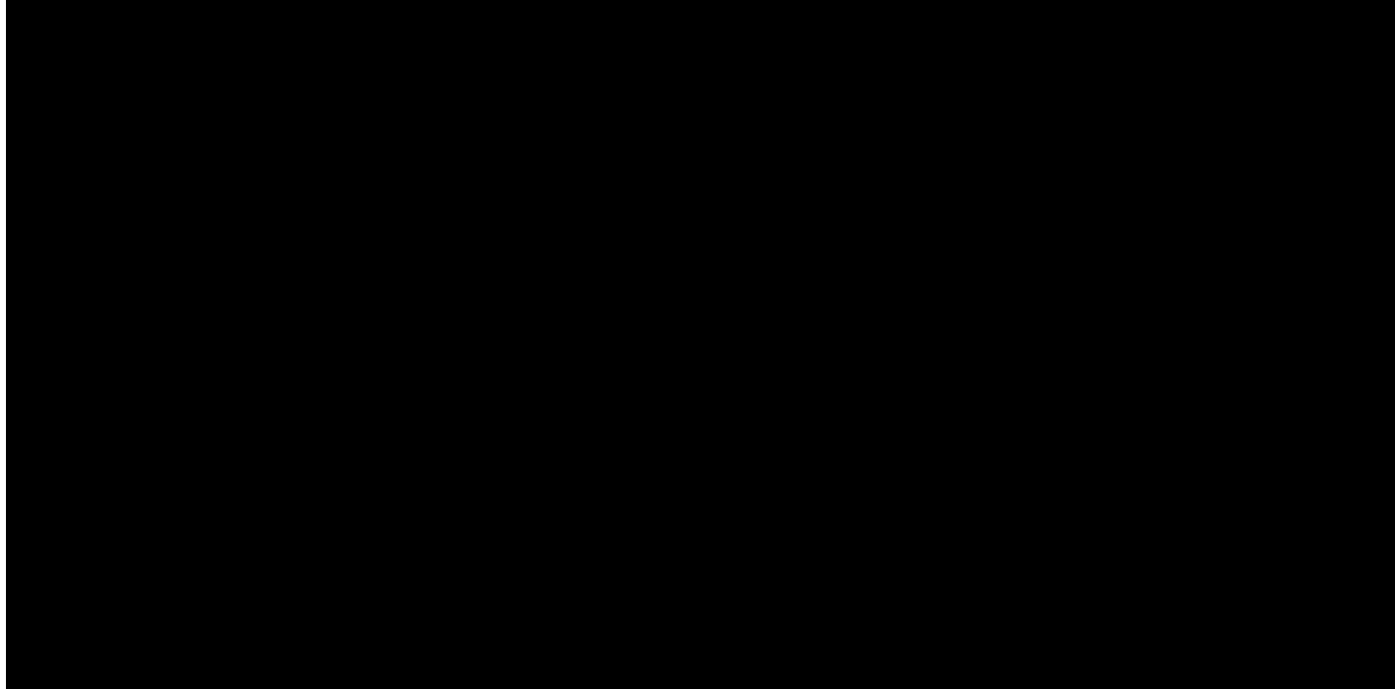
scroll to position [1385, 0]
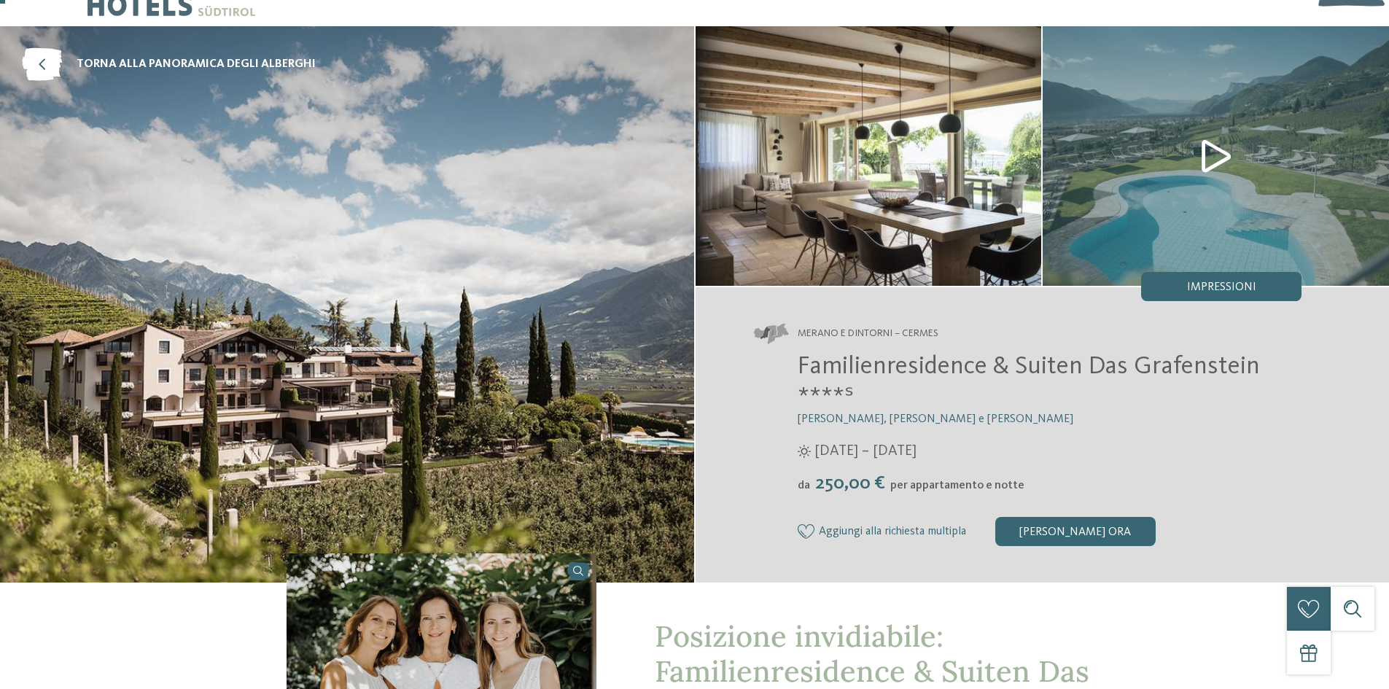
scroll to position [73, 0]
